Goal: Communication & Community: Ask a question

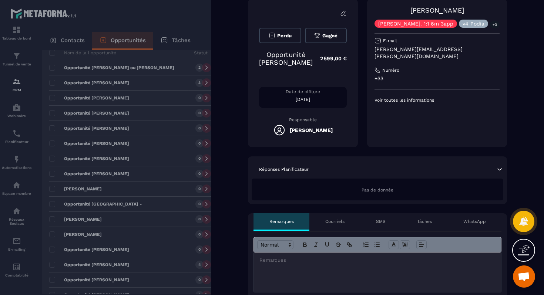
scroll to position [23, 0]
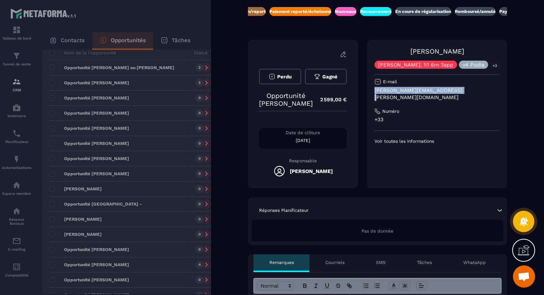
drag, startPoint x: 383, startPoint y: 91, endPoint x: 485, endPoint y: 93, distance: 101.7
click at [485, 93] on p "[PERSON_NAME][EMAIL_ADDRESS][PERSON_NAME][DOMAIN_NAME]" at bounding box center [436, 94] width 125 height 14
copy p "[PERSON_NAME][EMAIL_ADDRESS][PERSON_NAME][DOMAIN_NAME]"
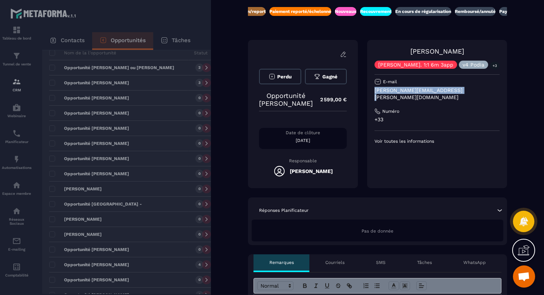
copy p "[PERSON_NAME][EMAIL_ADDRESS][PERSON_NAME][DOMAIN_NAME]"
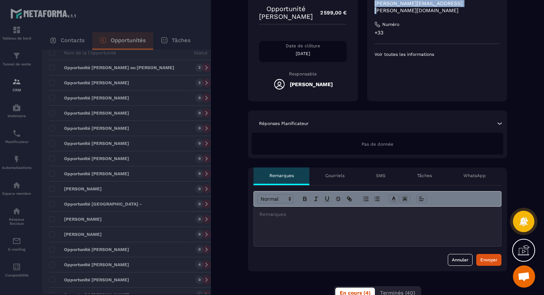
scroll to position [181, 0]
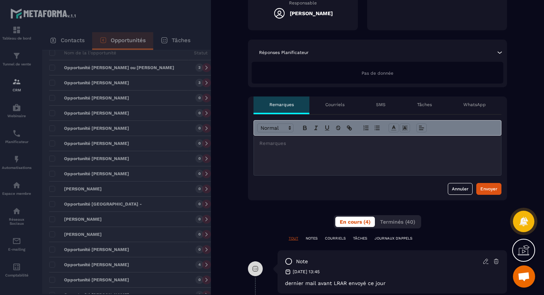
click at [353, 157] on div at bounding box center [377, 156] width 247 height 40
click at [352, 147] on div "**********" at bounding box center [377, 156] width 247 height 40
click at [352, 145] on p "**********" at bounding box center [377, 143] width 236 height 7
click at [483, 185] on div "Envoyer" at bounding box center [488, 188] width 17 height 7
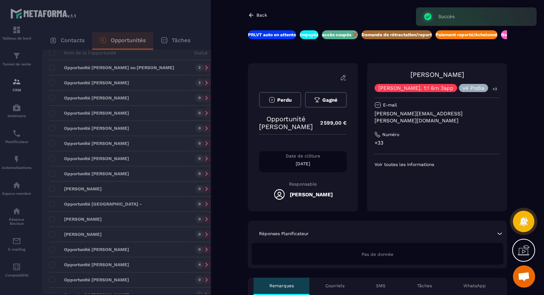
scroll to position [0, 19]
